Goal: Task Accomplishment & Management: Use online tool/utility

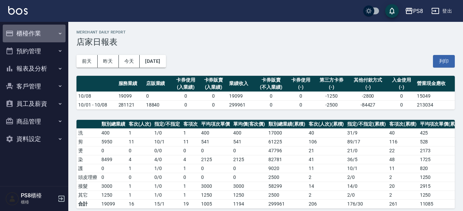
click at [41, 32] on button "櫃檯作業" at bounding box center [34, 34] width 63 height 18
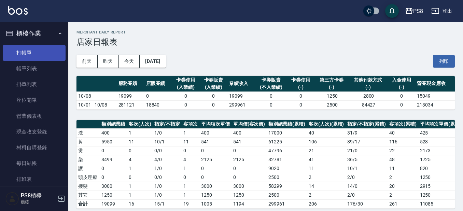
click at [49, 51] on link "打帳單" at bounding box center [34, 53] width 63 height 16
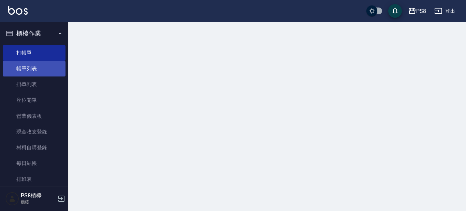
click at [43, 64] on link "帳單列表" at bounding box center [34, 69] width 63 height 16
click at [48, 66] on link "帳單列表" at bounding box center [34, 69] width 63 height 16
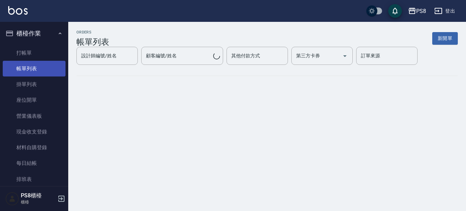
click at [51, 71] on link "帳單列表" at bounding box center [34, 69] width 63 height 16
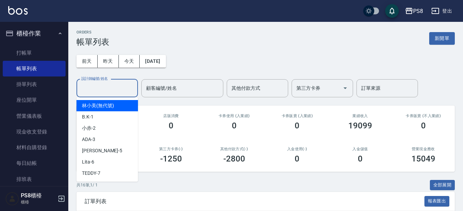
click at [106, 86] on input "設計師編號/姓名" at bounding box center [106, 88] width 55 height 12
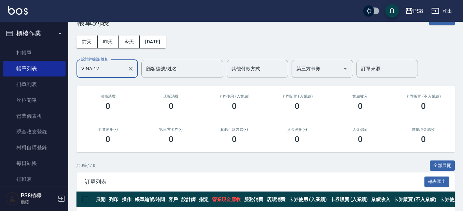
scroll to position [48, 0]
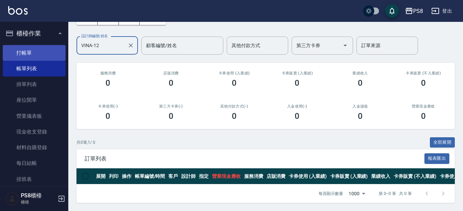
type input "VINA-12"
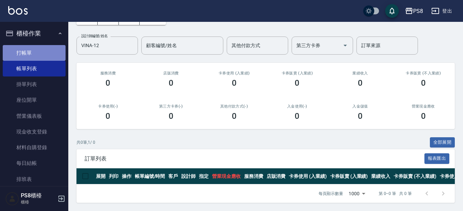
click at [37, 58] on link "打帳單" at bounding box center [34, 53] width 63 height 16
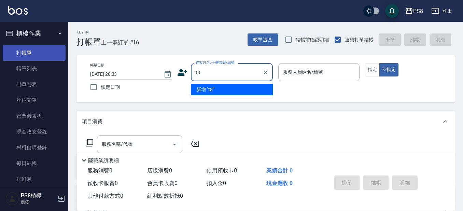
type input "t"
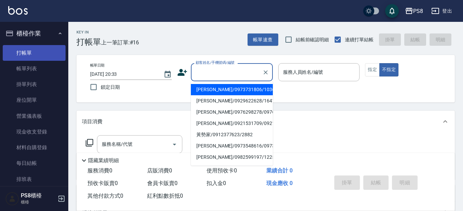
type input "ㄕ"
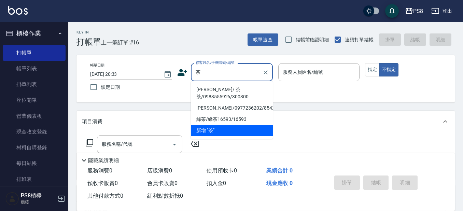
click at [238, 91] on li "[PERSON_NAME]/ 茶茶/0983555926/300300" at bounding box center [232, 93] width 82 height 18
type input "[PERSON_NAME]/ 茶茶/0983555926/300300"
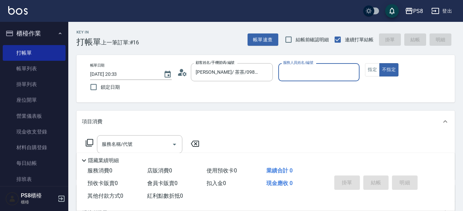
type input "VINA-12"
click at [379, 63] on button "不指定" at bounding box center [388, 69] width 19 height 13
type button "false"
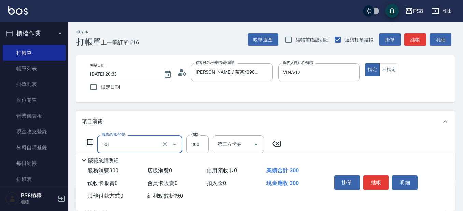
type input "洗髮(101)"
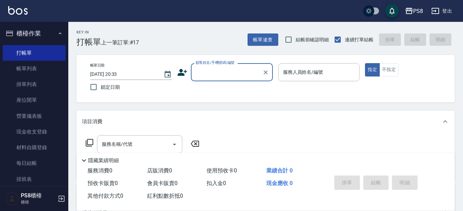
click at [43, 30] on button "櫃檯作業" at bounding box center [34, 34] width 63 height 18
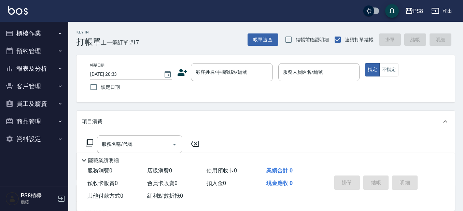
click at [46, 64] on button "報表及分析" at bounding box center [34, 69] width 63 height 18
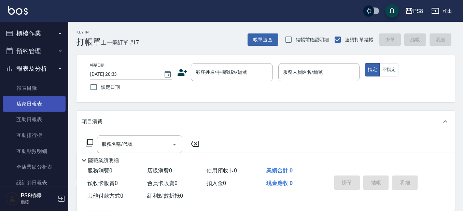
click at [42, 101] on link "店家日報表" at bounding box center [34, 104] width 63 height 16
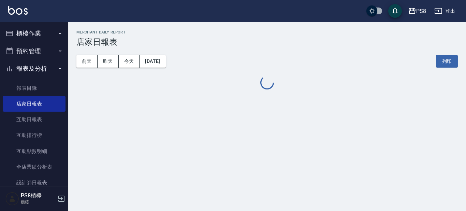
click at [41, 69] on button "報表及分析" at bounding box center [34, 69] width 63 height 18
